Goal: Download file/media

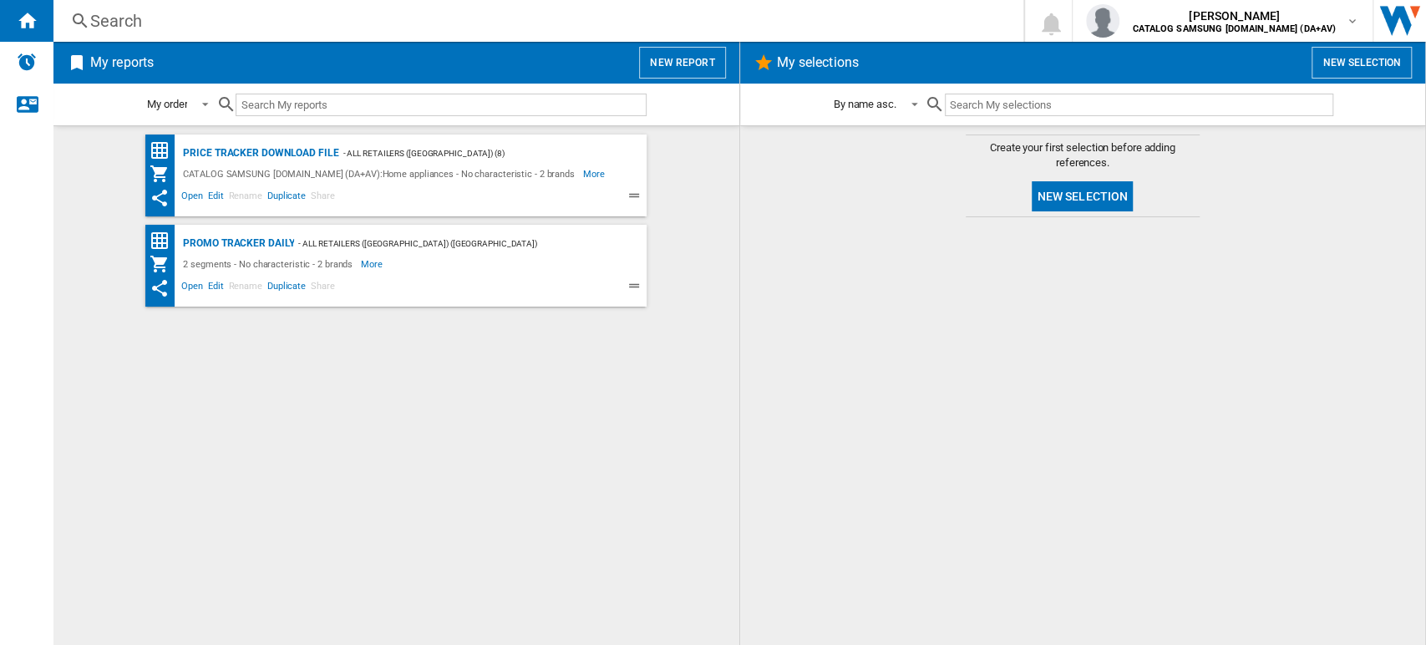
click at [123, 17] on div "Search" at bounding box center [535, 20] width 890 height 23
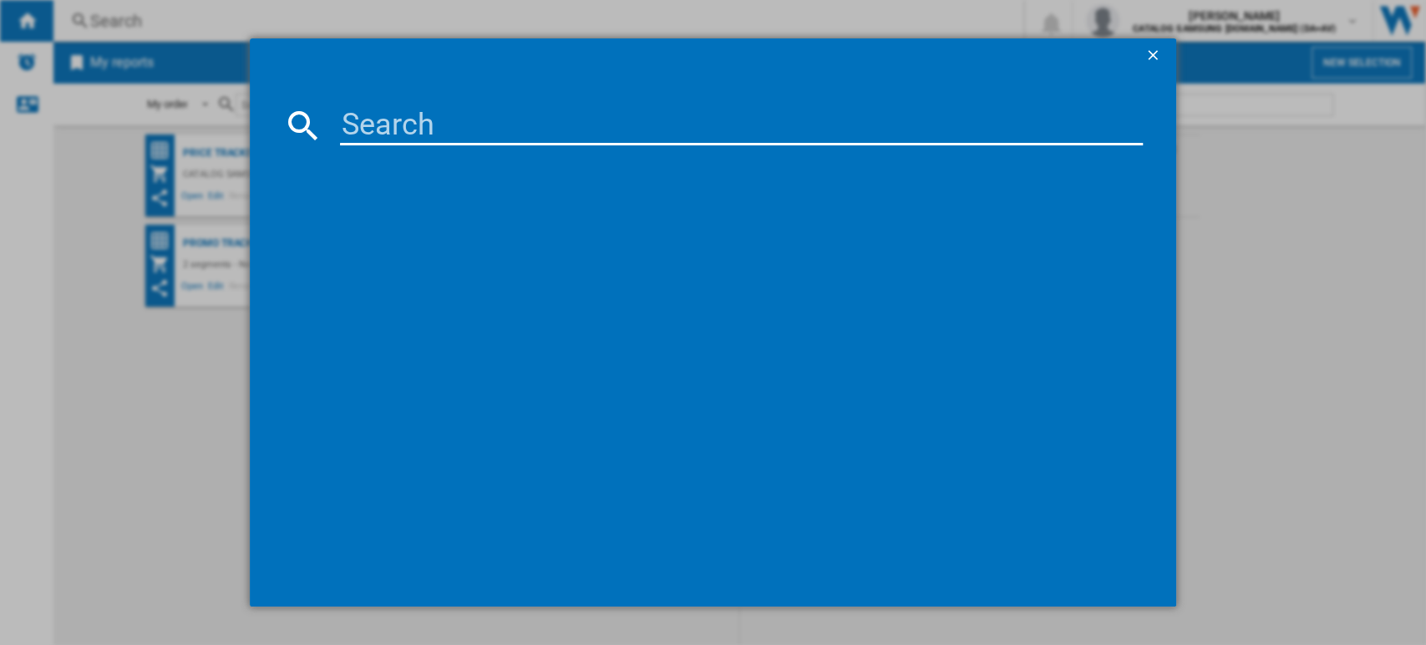
click at [375, 121] on input at bounding box center [742, 125] width 804 height 40
type input "WF20"
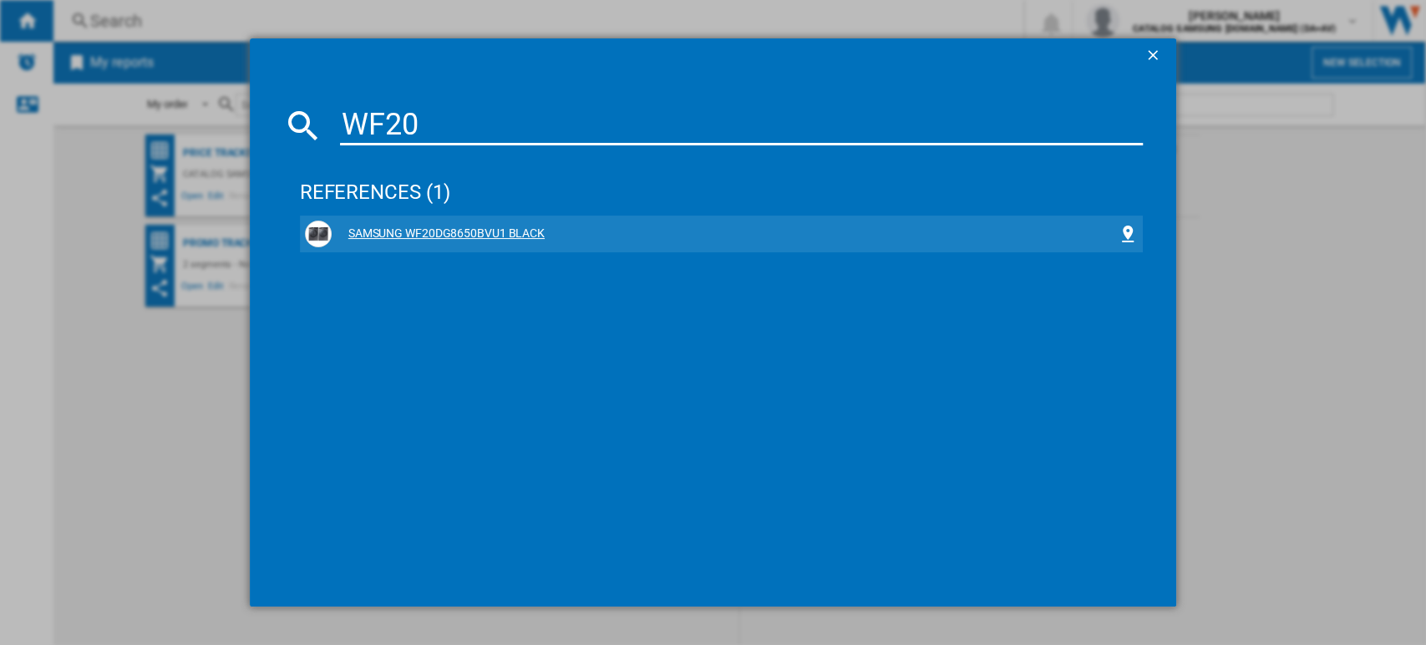
click at [476, 234] on div "SAMSUNG WF20DG8650BVU1 BLACK" at bounding box center [725, 234] width 787 height 17
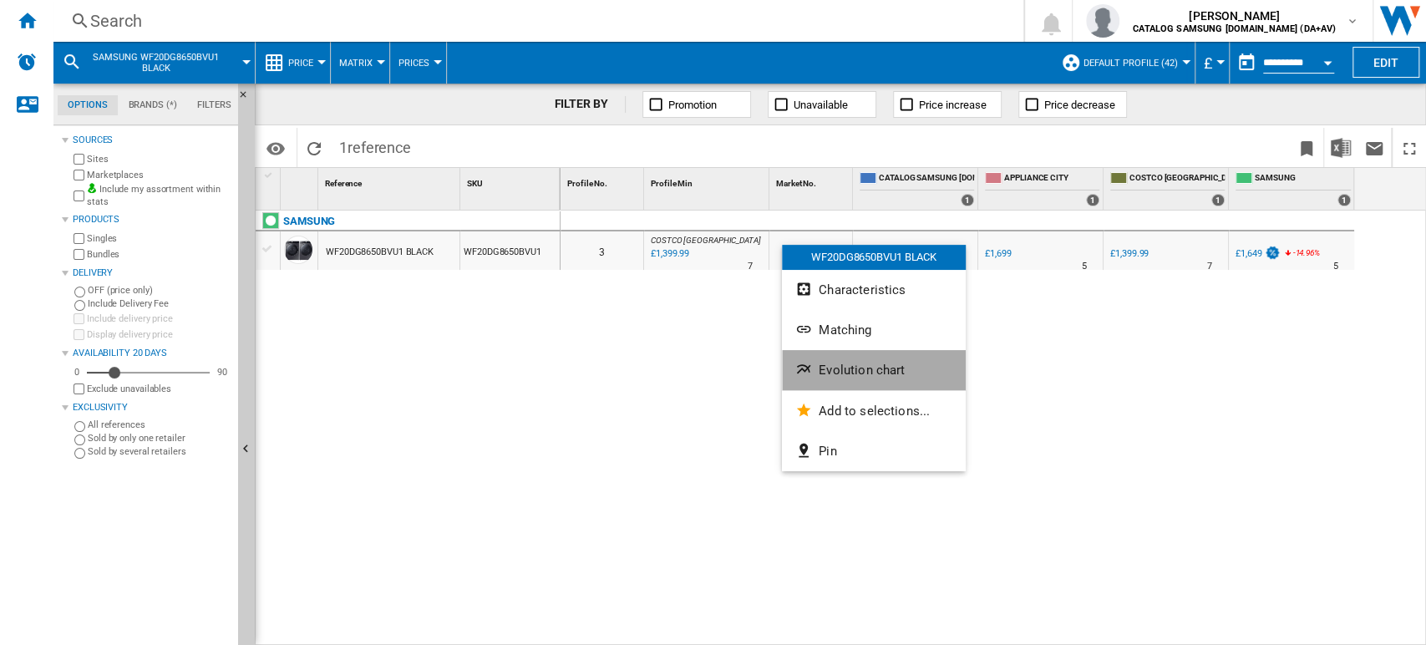
click at [817, 374] on button "Evolution chart" at bounding box center [874, 370] width 184 height 40
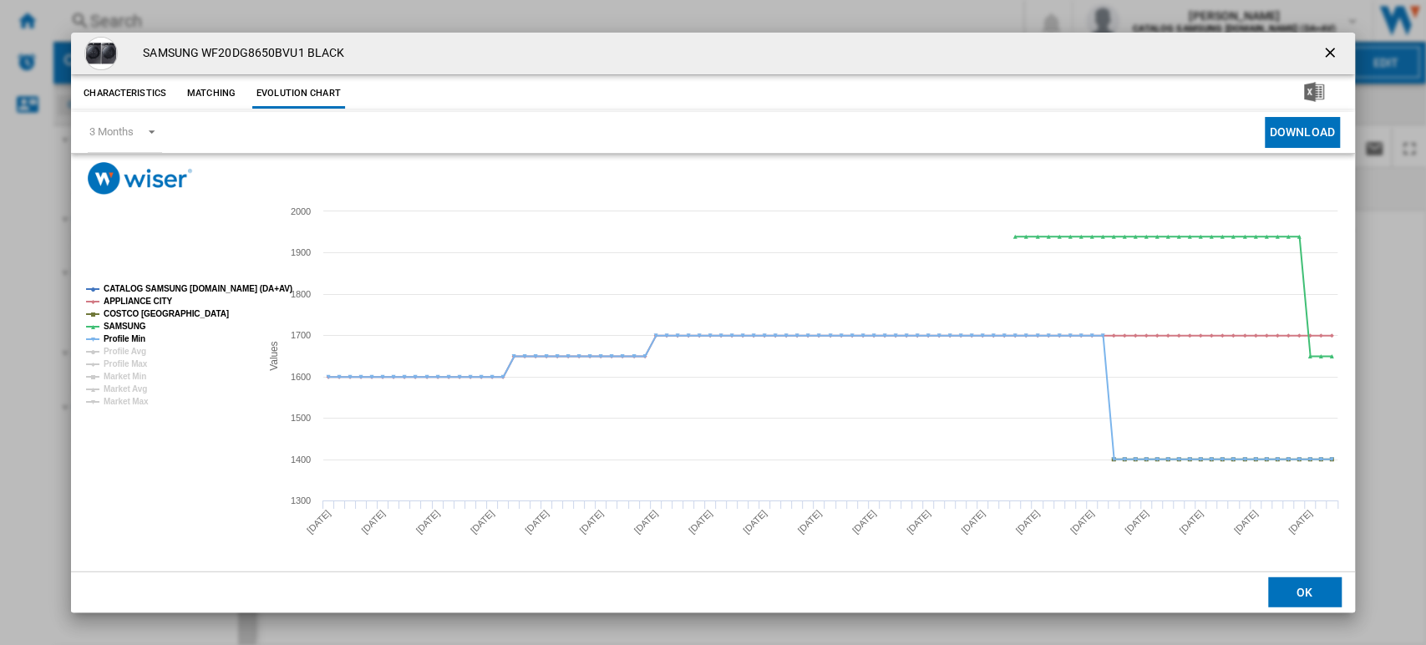
click at [1327, 45] on ng-md-icon "getI18NText('BUTTONS.CLOSE_DIALOG')" at bounding box center [1332, 54] width 20 height 20
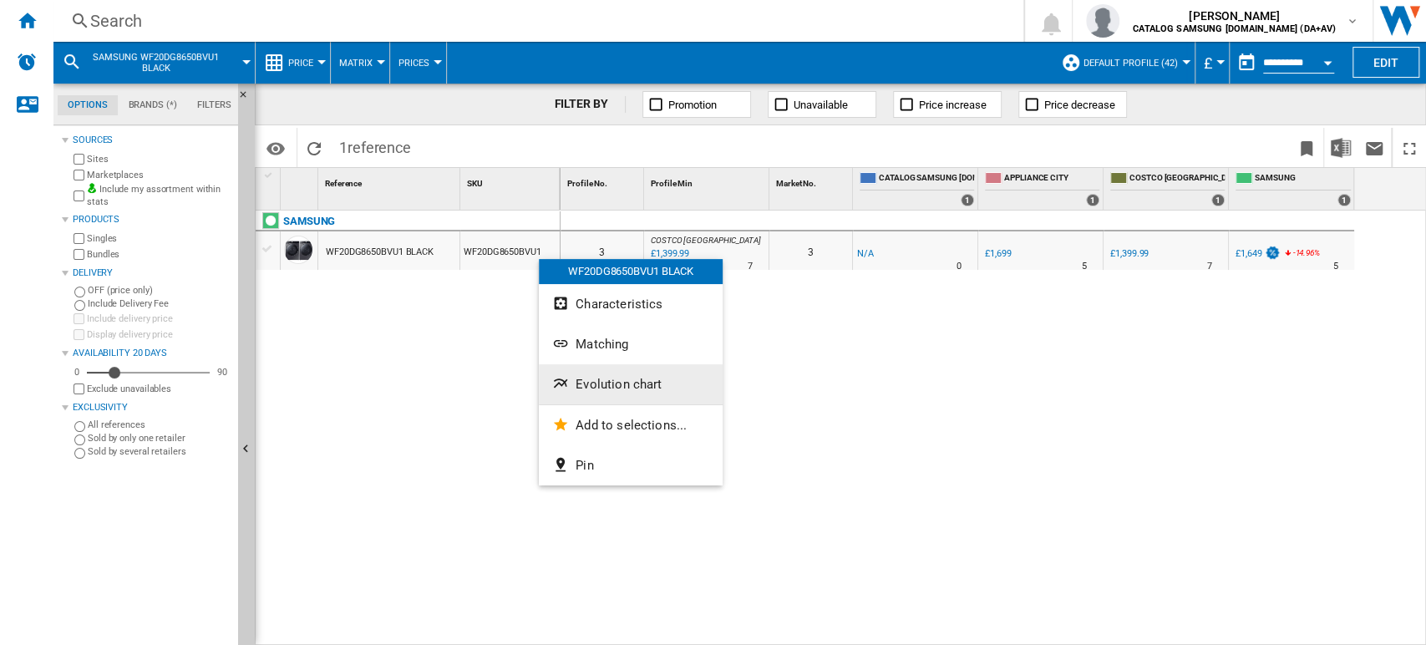
click at [615, 389] on span "Evolution chart" at bounding box center [619, 384] width 86 height 15
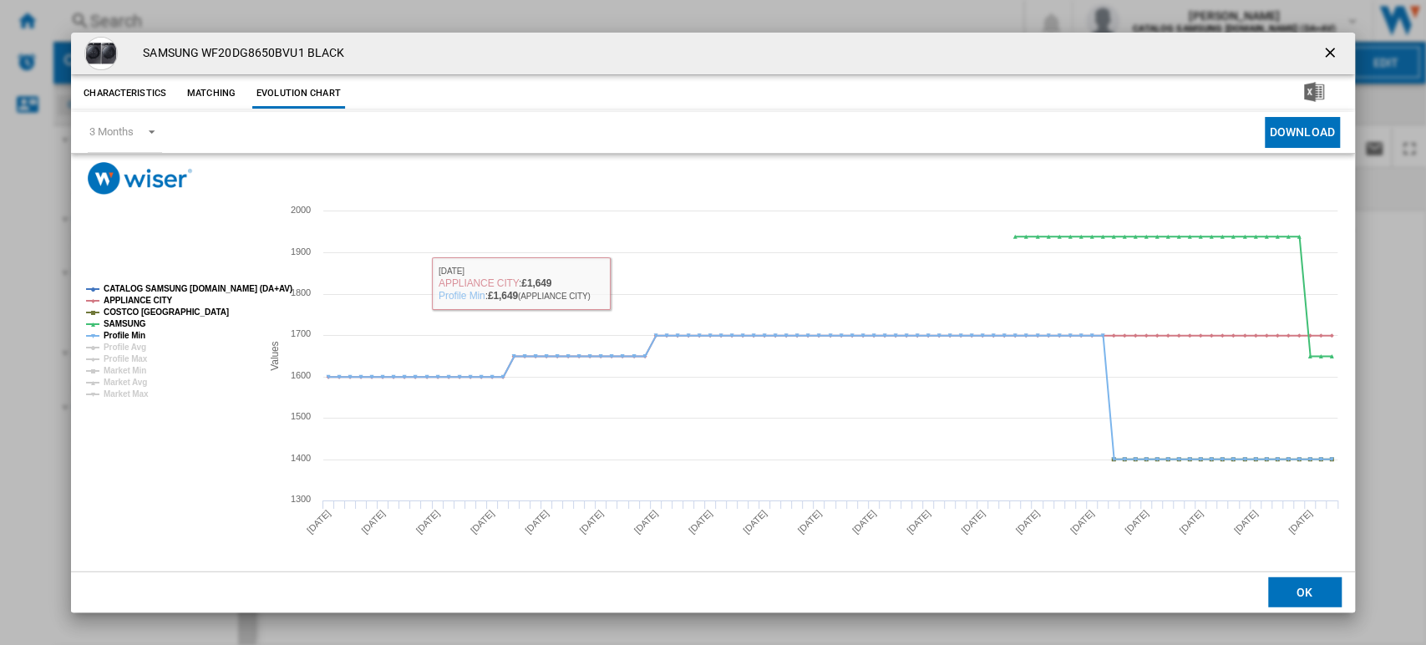
click at [1333, 53] on ng-md-icon "getI18NText('BUTTONS.CLOSE_DIALOG')" at bounding box center [1332, 54] width 20 height 20
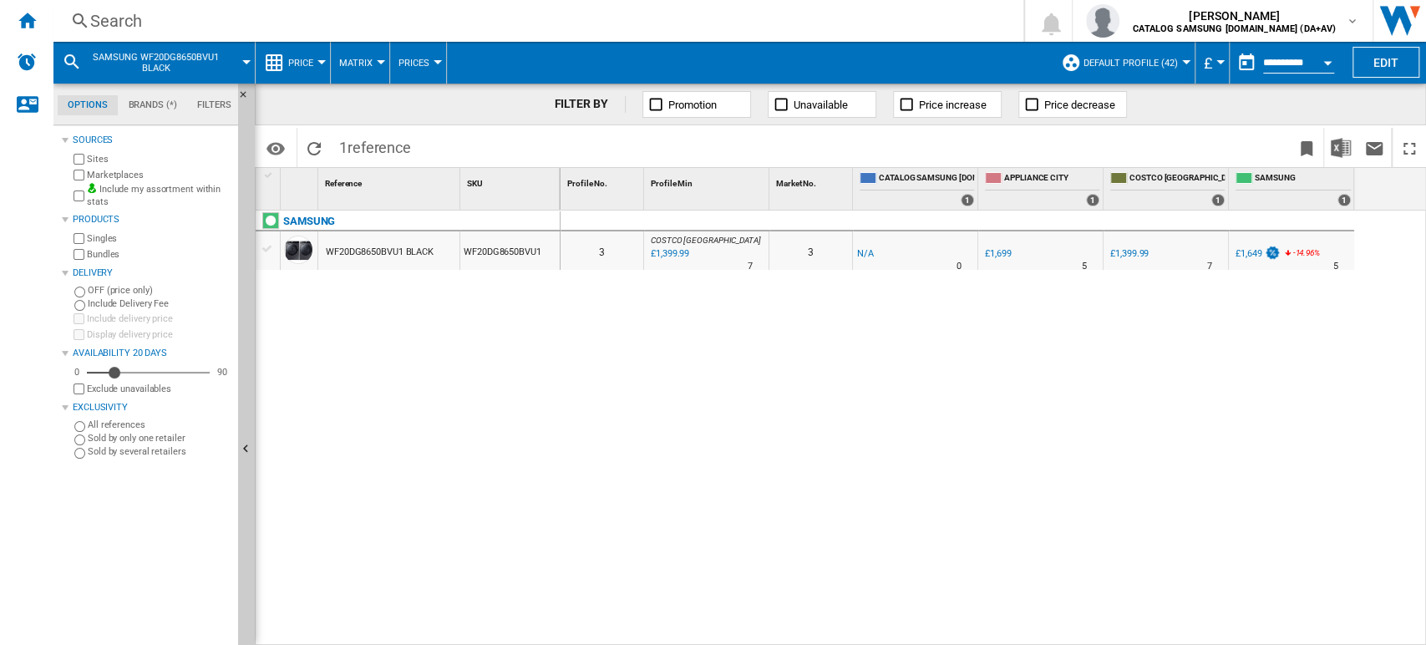
click at [122, 21] on div "Search" at bounding box center [535, 20] width 890 height 23
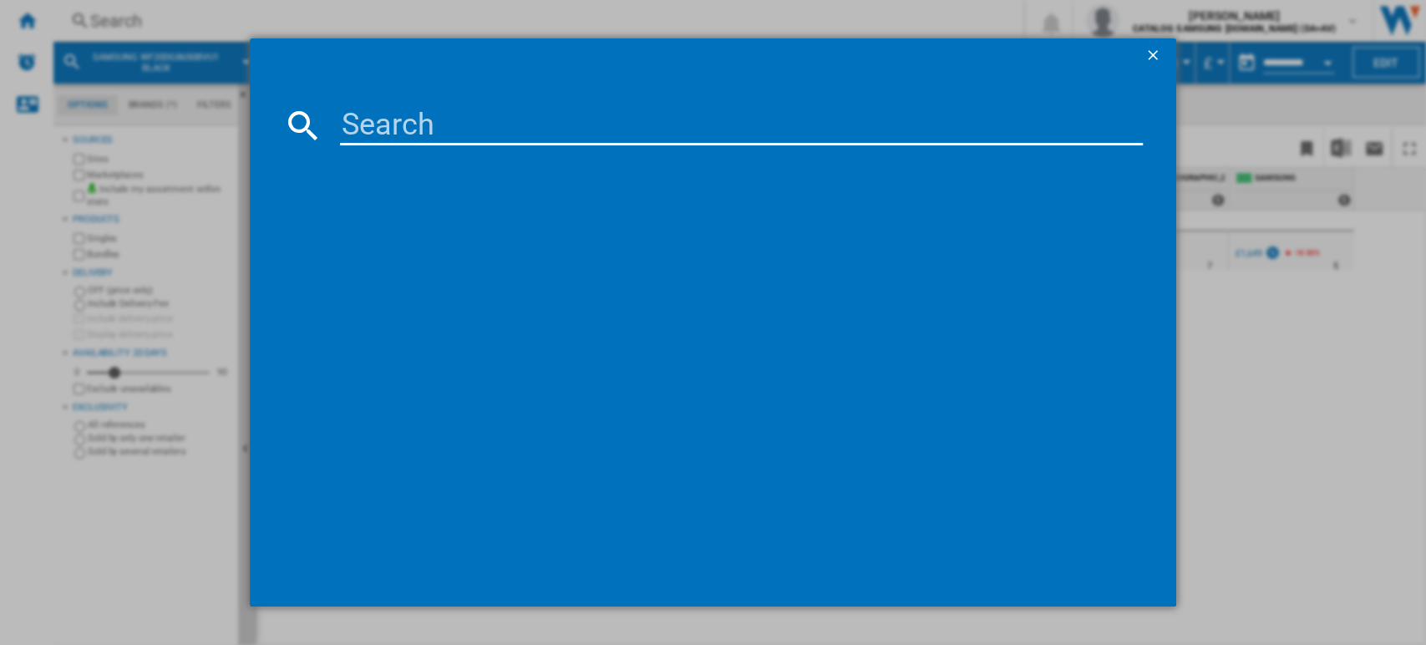
type input "DV16DG8600BVU1"
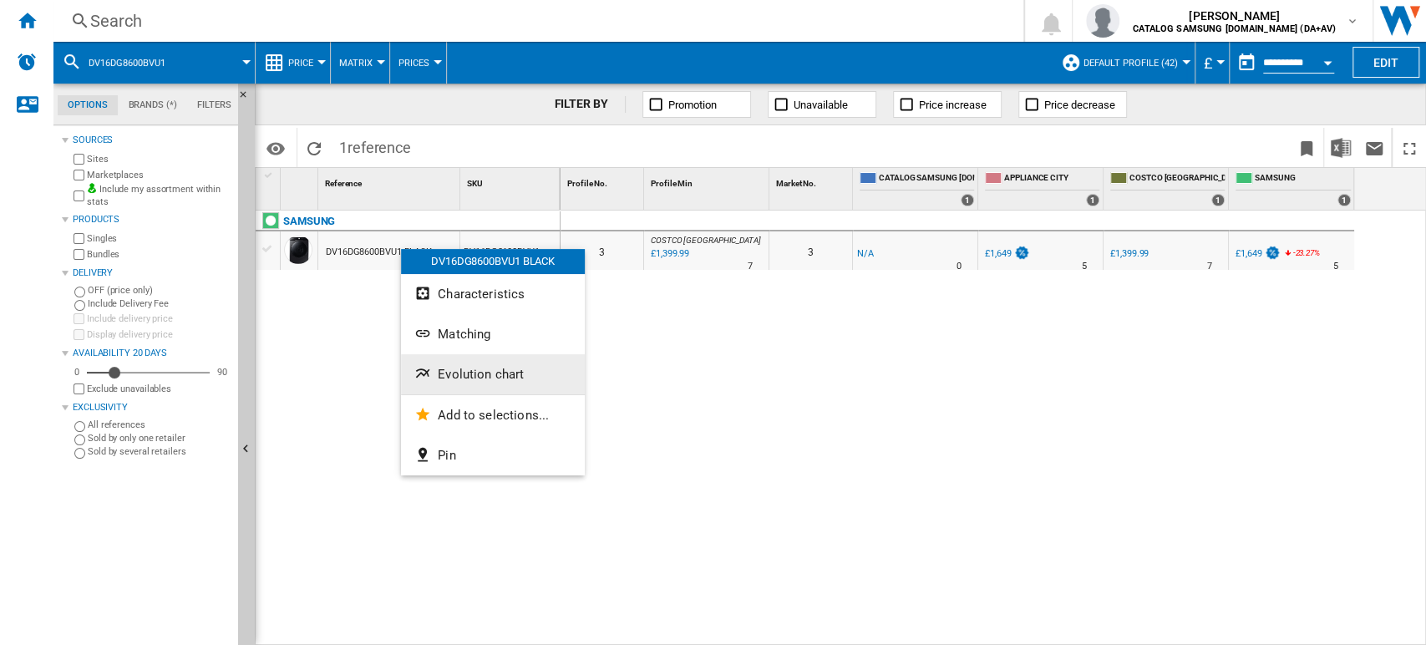
click at [441, 371] on span "Evolution chart" at bounding box center [481, 374] width 86 height 15
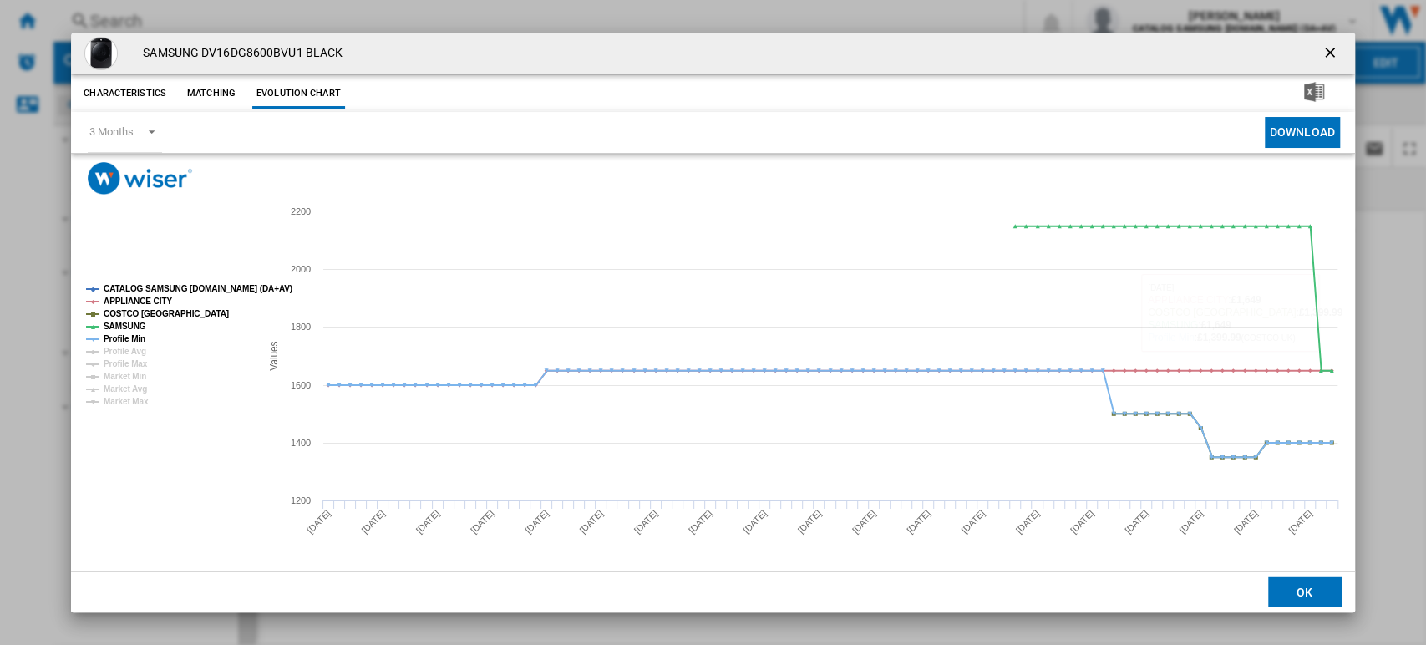
click at [1334, 49] on ng-md-icon "getI18NText('BUTTONS.CLOSE_DIALOG')" at bounding box center [1332, 54] width 20 height 20
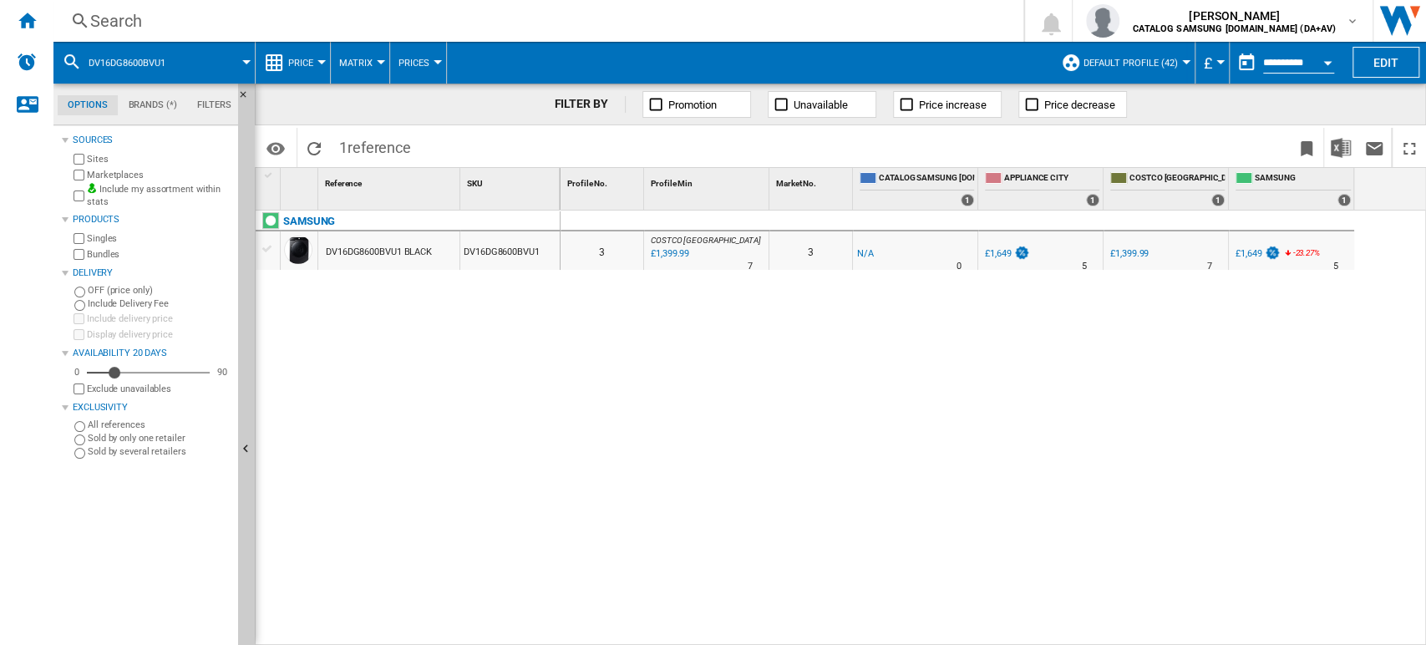
click at [536, 355] on div "SAMSUNG DV16DG8600BVU1 BLACK DV16DG8600BVU1" at bounding box center [408, 424] width 305 height 427
click at [514, 391] on div "SAMSUNG DV16DG8600BVU1 BLACK DV16DG8600BVU1" at bounding box center [408, 424] width 305 height 427
click at [127, 24] on div "Search" at bounding box center [535, 20] width 890 height 23
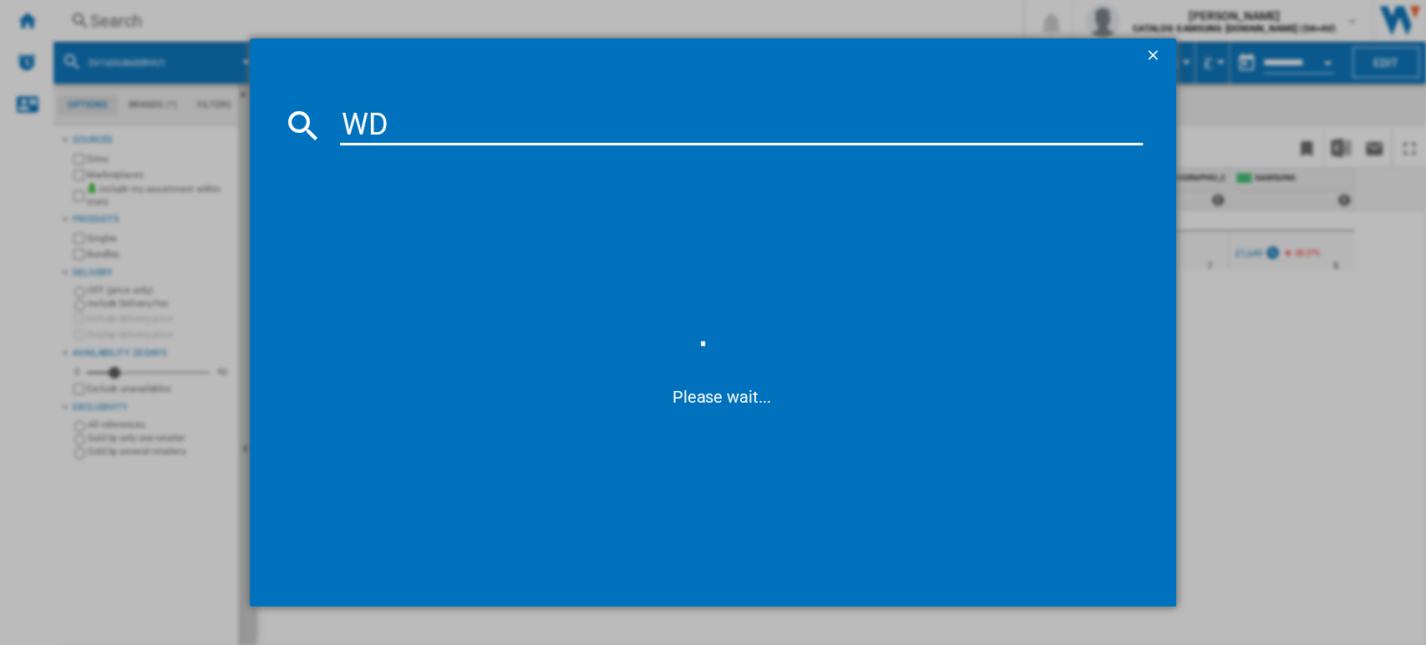
type input "W"
type input "LO79IP6004DOL2 Sitame Consectet - - £- £8,242.88 0,530.32 498.16 - - 1244 6363 …"
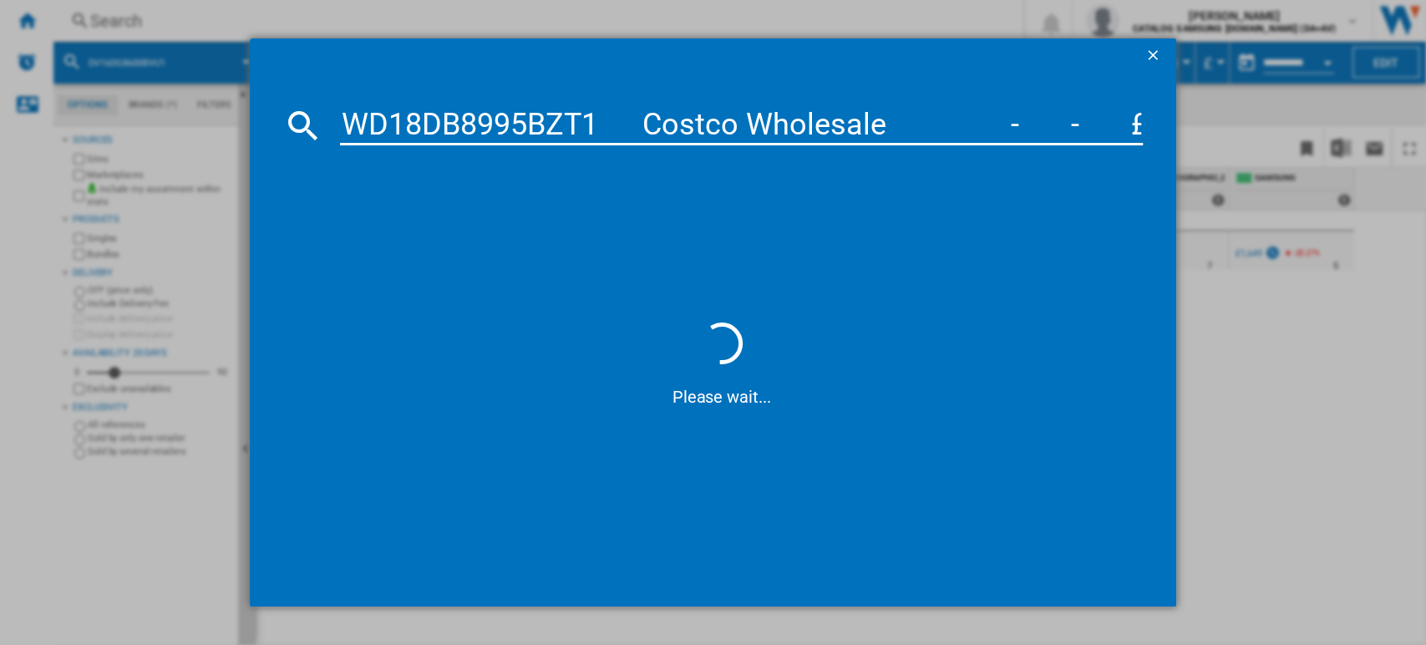
scroll to position [0, 975157]
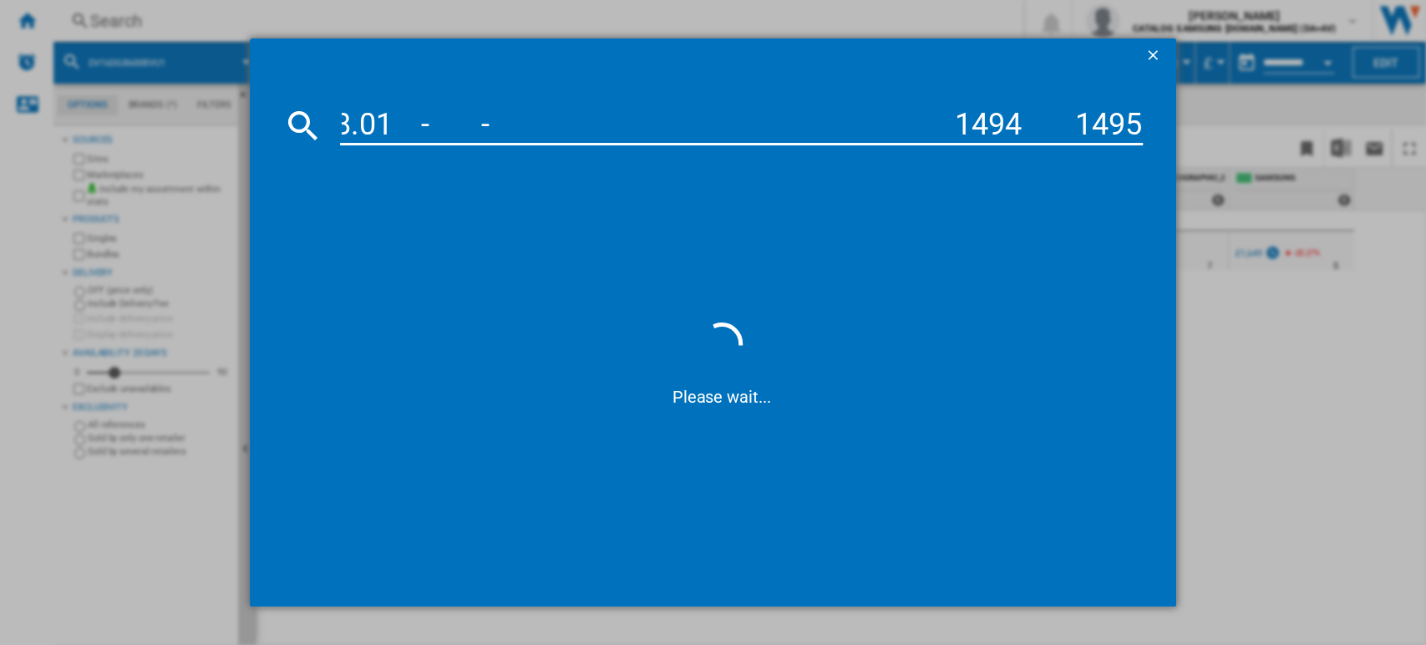
click at [1151, 56] on ng-md-icon "getI18NText('BUTTONS.CLOSE_DIALOG')" at bounding box center [1155, 57] width 20 height 20
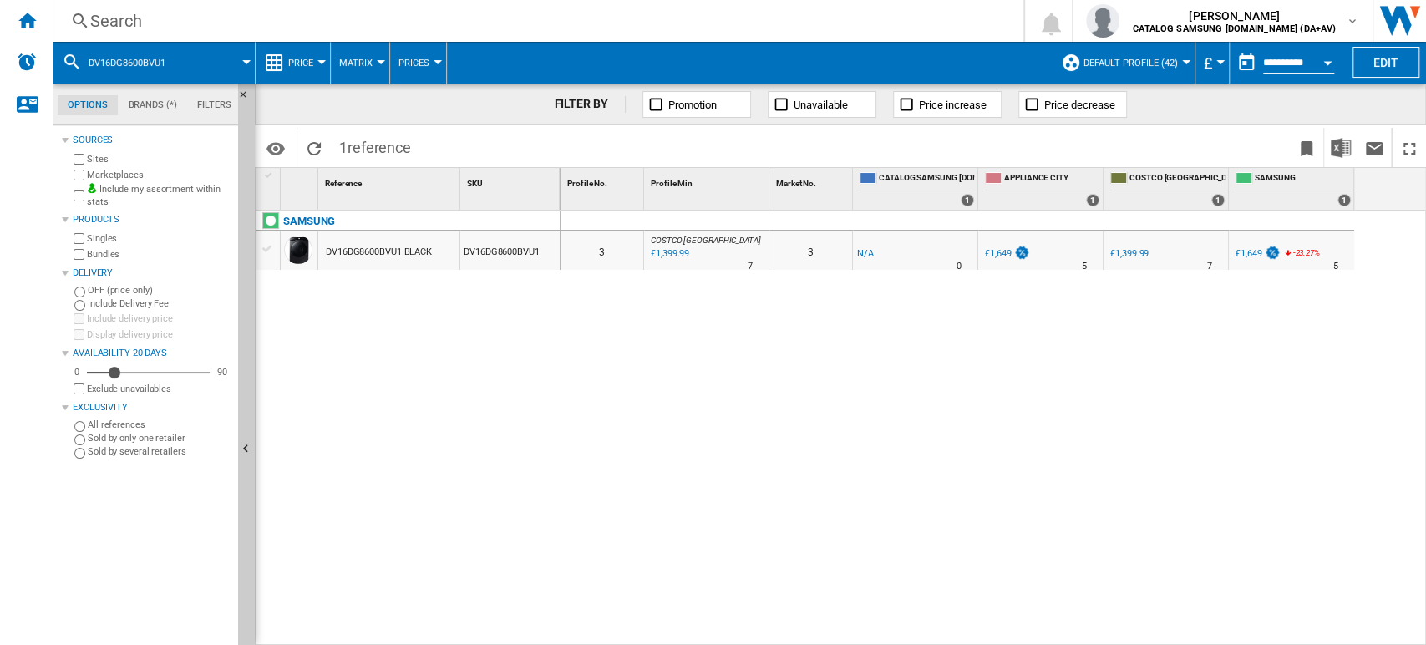
click at [127, 12] on div "Search" at bounding box center [535, 20] width 890 height 23
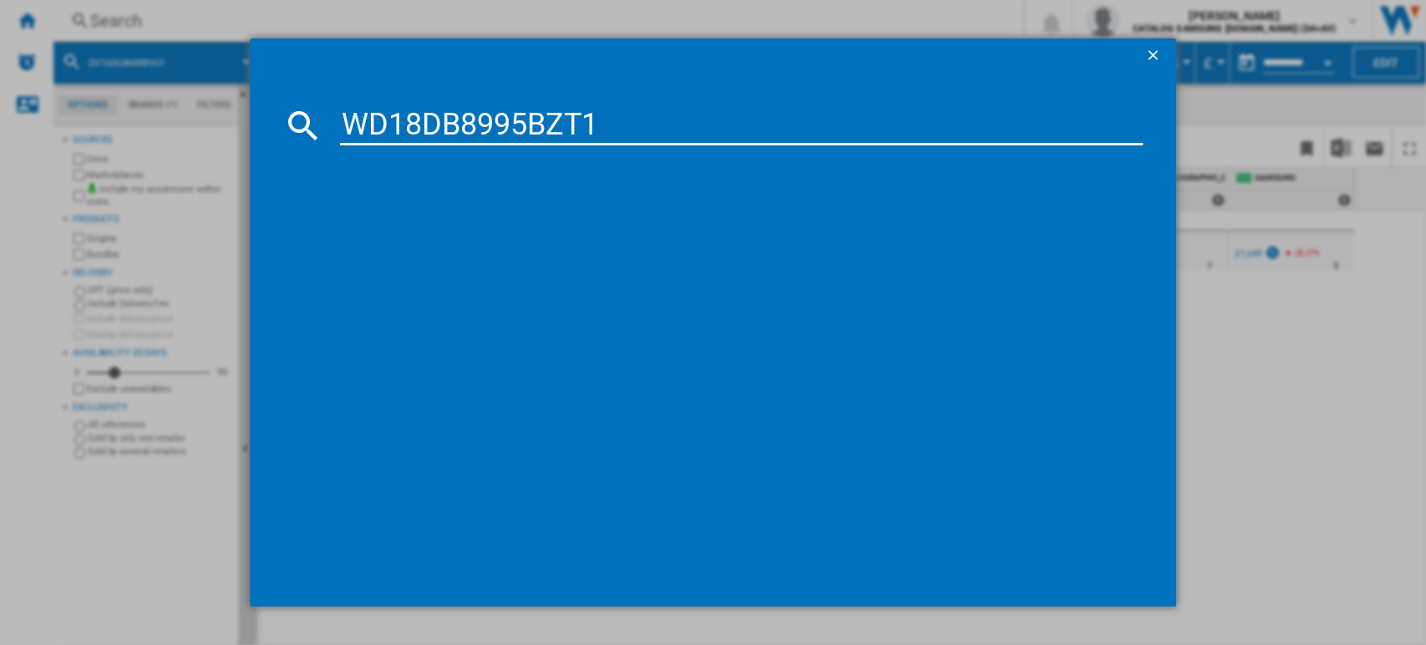
type input "WD18DB8995BZT1"
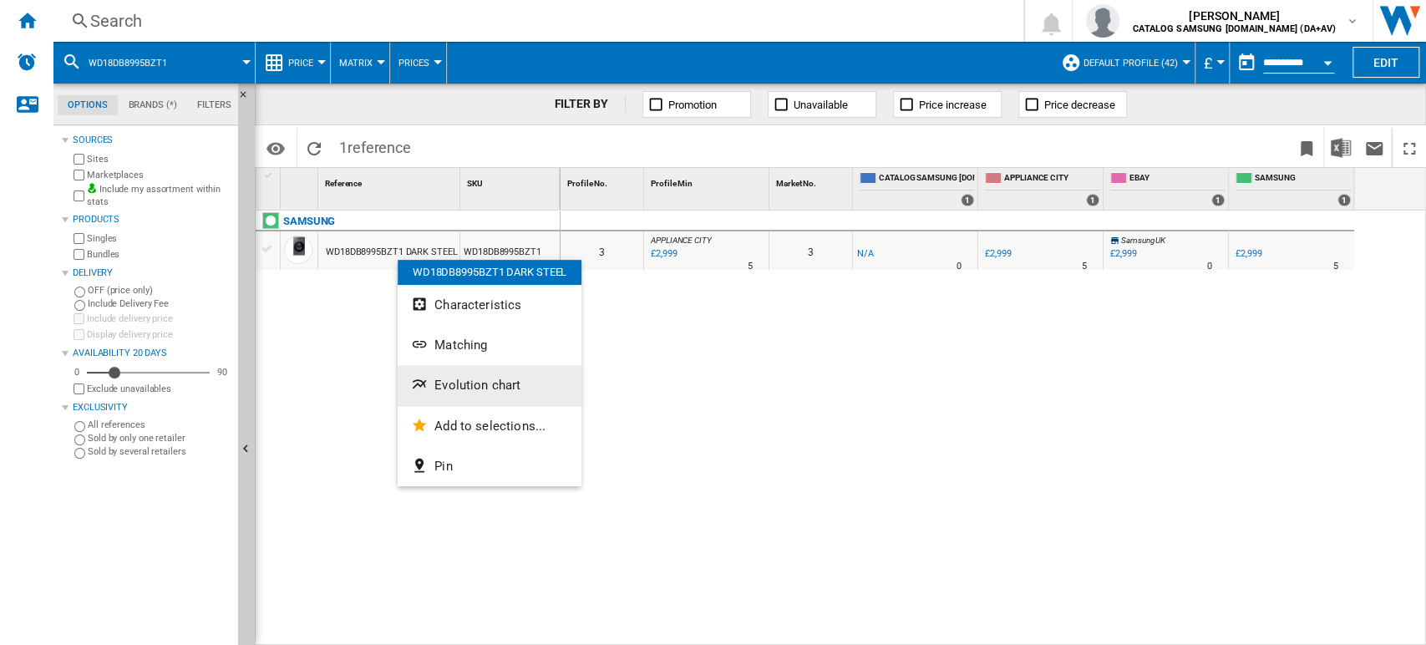
click at [468, 374] on button "Evolution chart" at bounding box center [490, 385] width 184 height 40
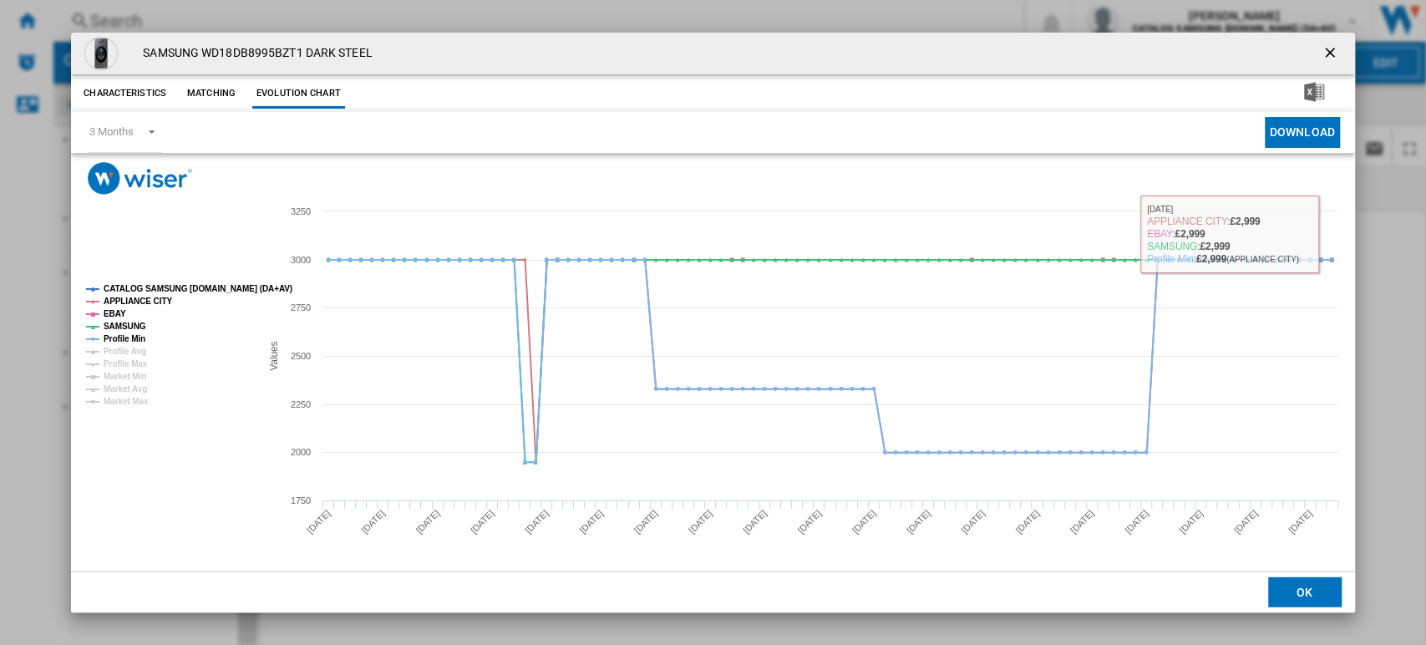
click at [1332, 50] on ng-md-icon "getI18NText('BUTTONS.CLOSE_DIALOG')" at bounding box center [1332, 54] width 20 height 20
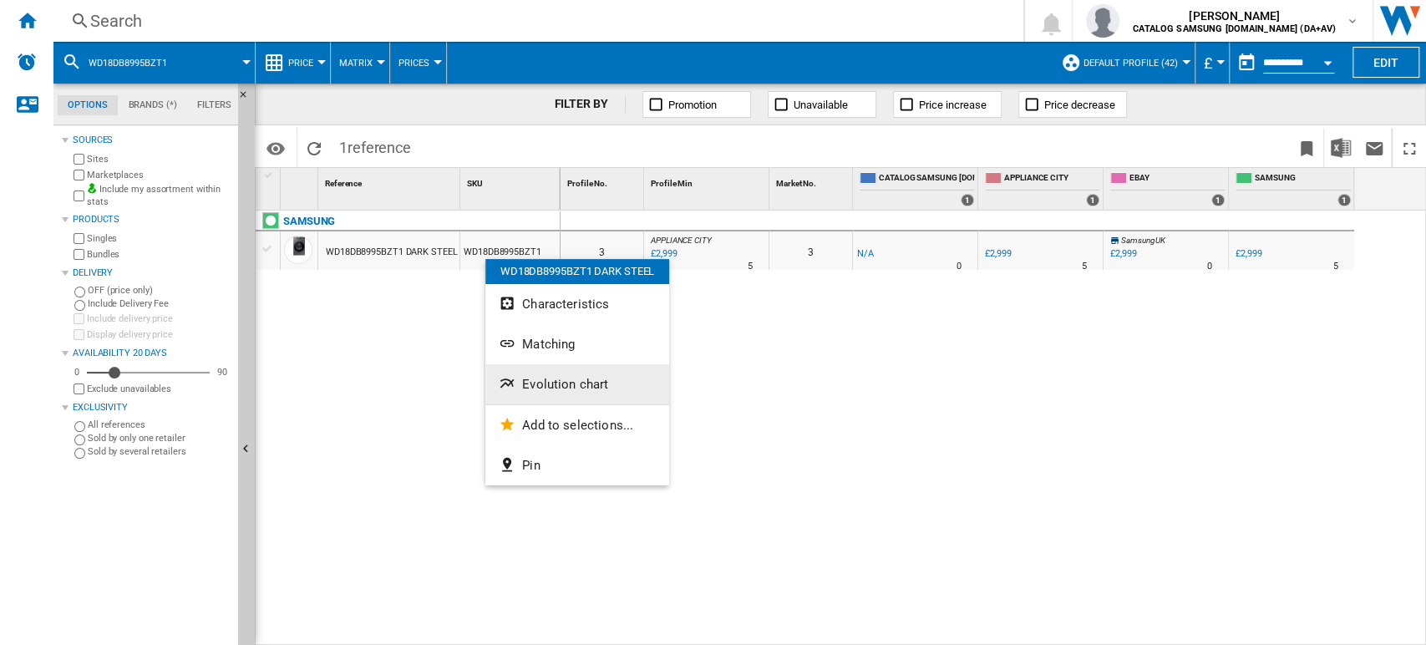
click at [562, 385] on span "Evolution chart" at bounding box center [565, 384] width 86 height 15
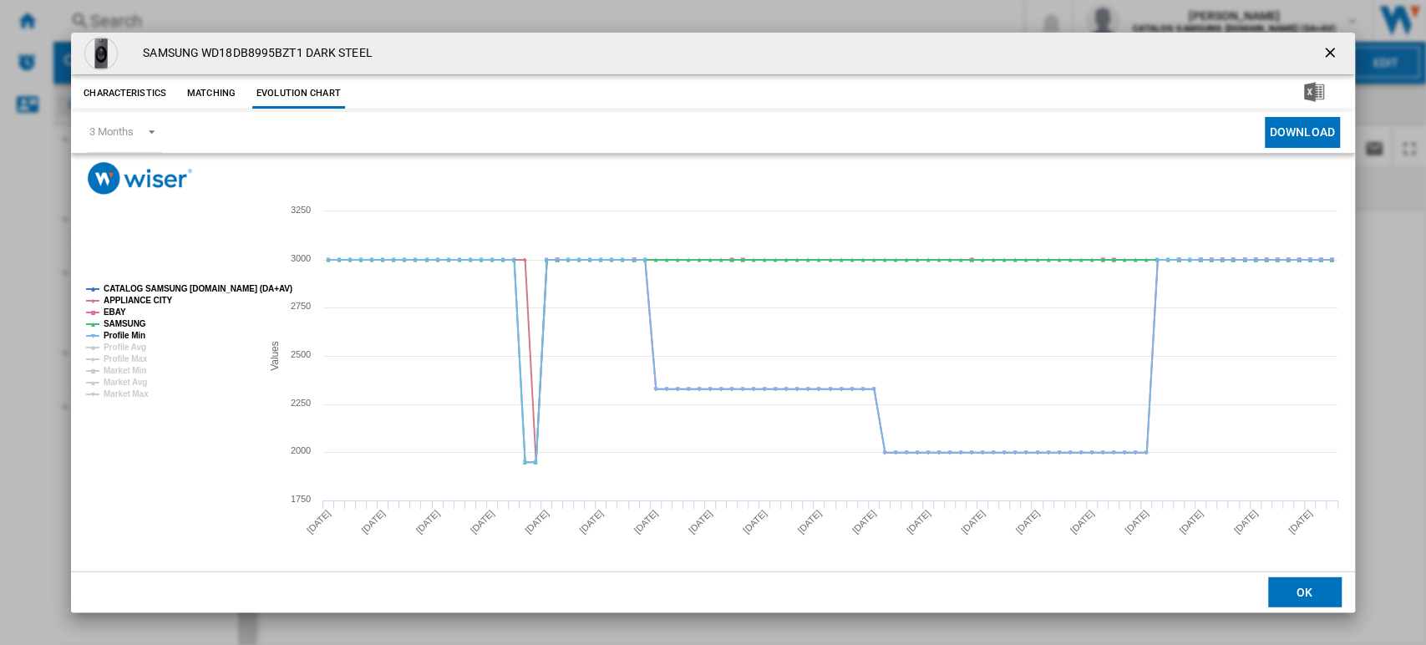
click at [1329, 52] on ng-md-icon "getI18NText('BUTTONS.CLOSE_DIALOG')" at bounding box center [1332, 54] width 20 height 20
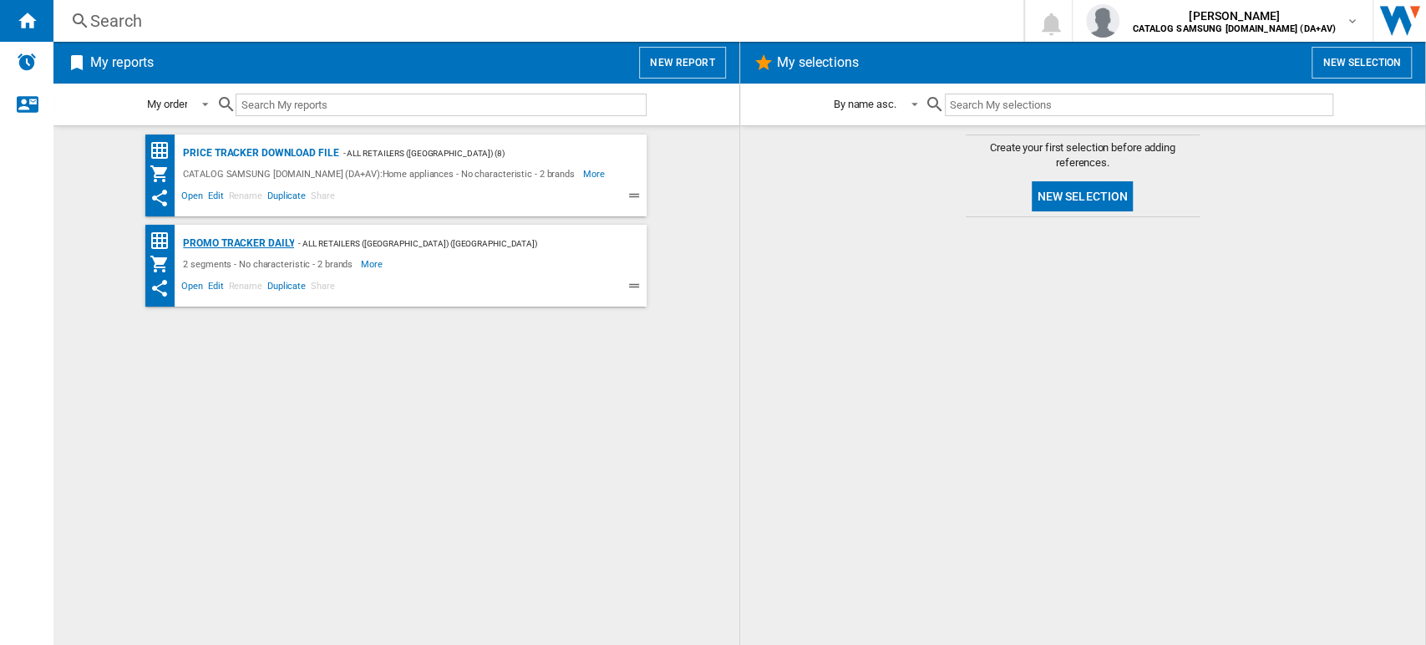
click at [286, 239] on div "Promo Tracker Daily" at bounding box center [236, 243] width 115 height 21
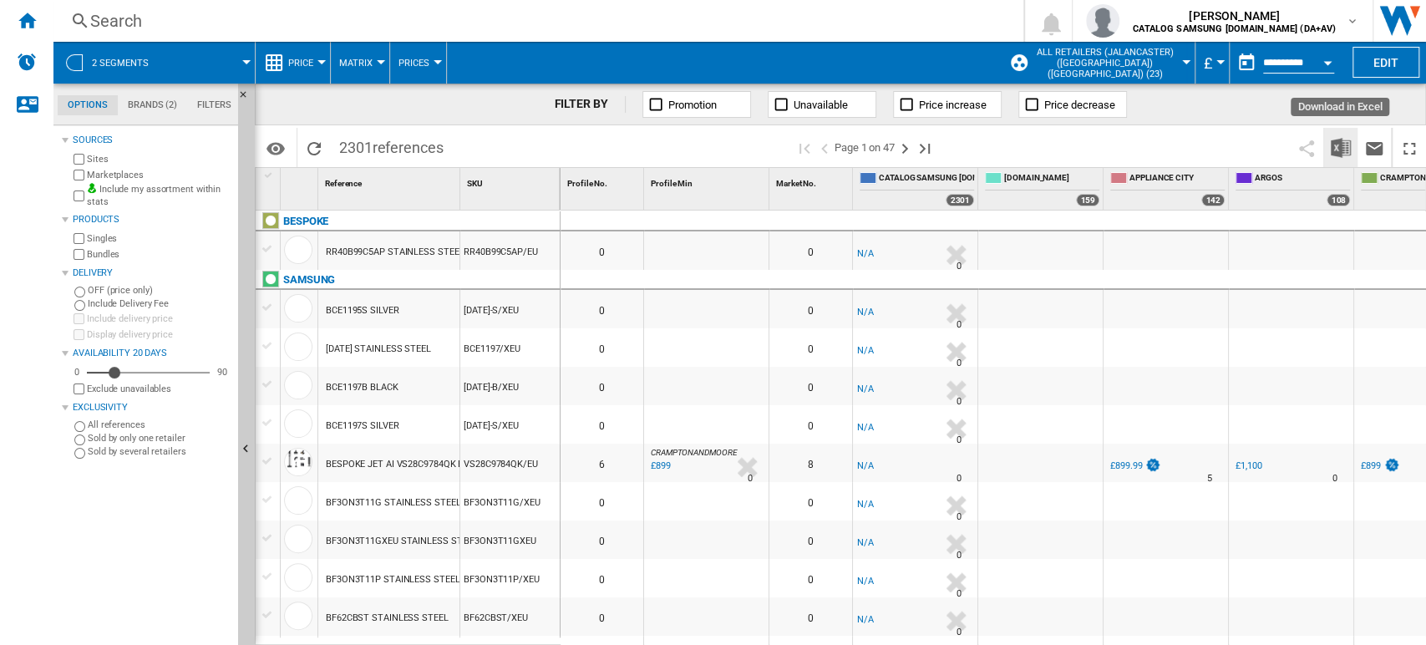
click at [1339, 150] on img "Download in Excel" at bounding box center [1341, 148] width 20 height 20
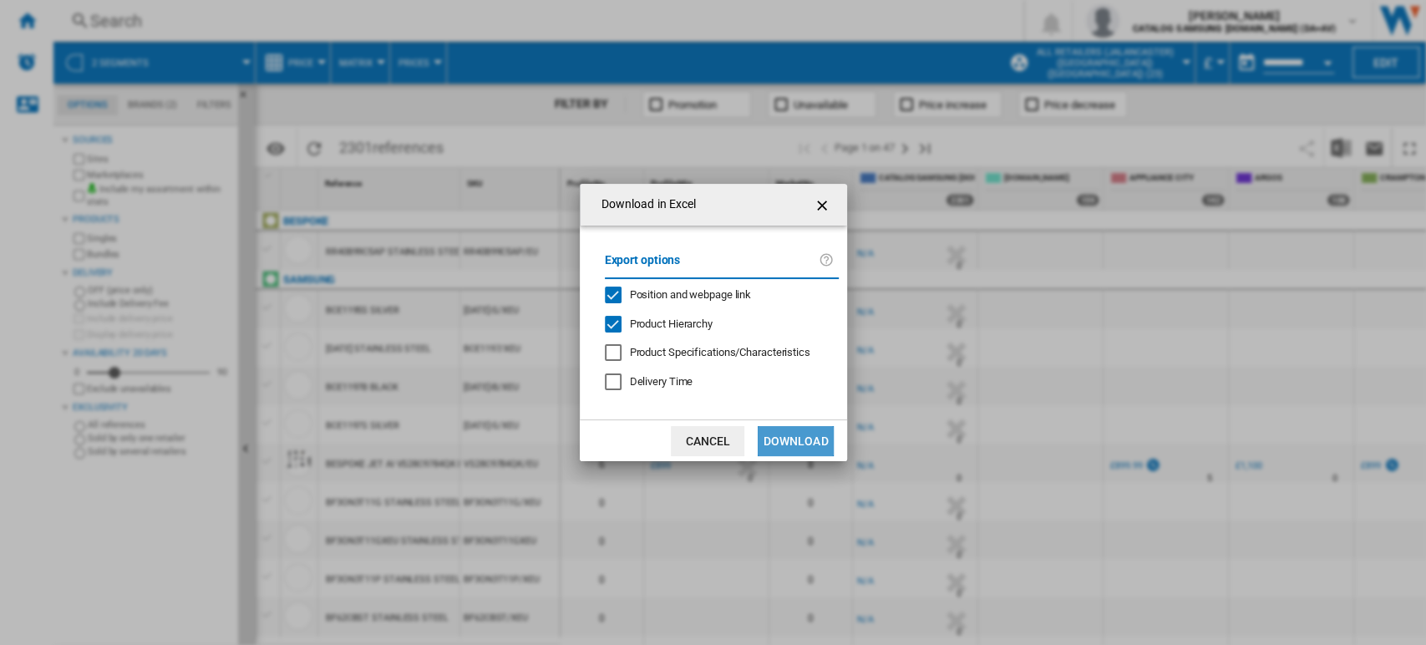
click at [785, 435] on button "Download" at bounding box center [795, 441] width 75 height 30
